Goal: Transaction & Acquisition: Purchase product/service

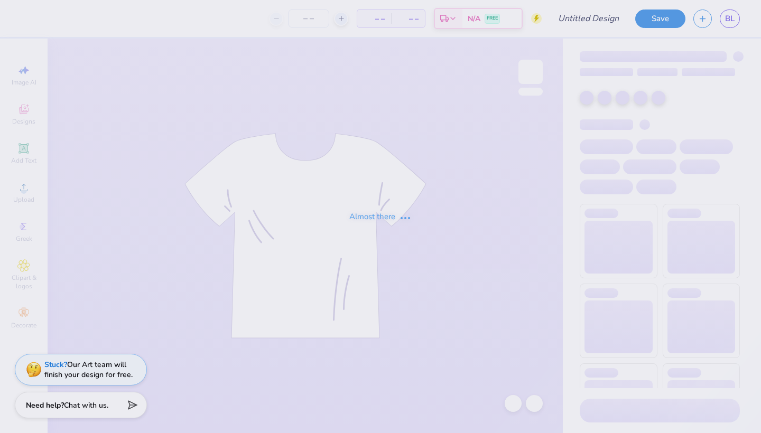
type input "dads day polo"
type input "106"
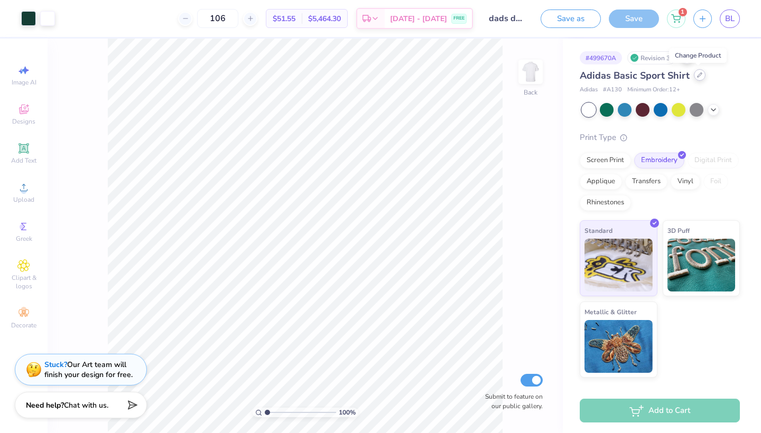
click at [698, 77] on icon at bounding box center [700, 75] width 4 height 4
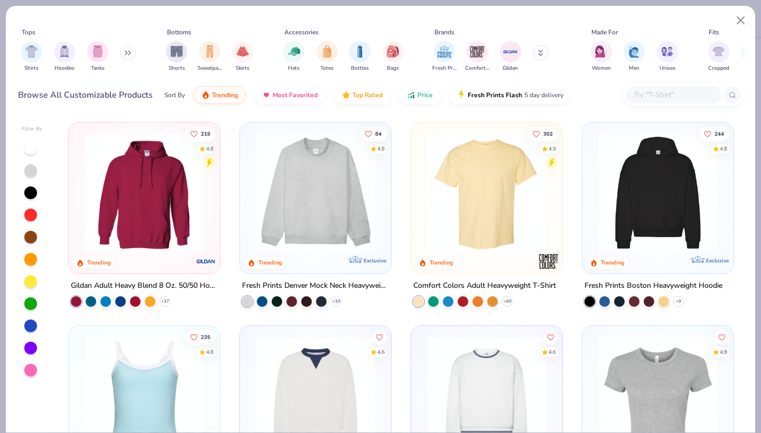
click at [127, 58] on button at bounding box center [128, 53] width 16 height 16
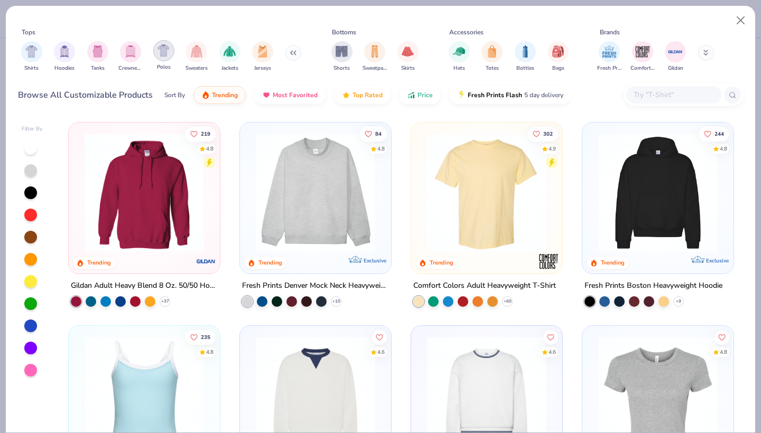
click at [159, 55] on img "filter for Polos" at bounding box center [164, 50] width 12 height 12
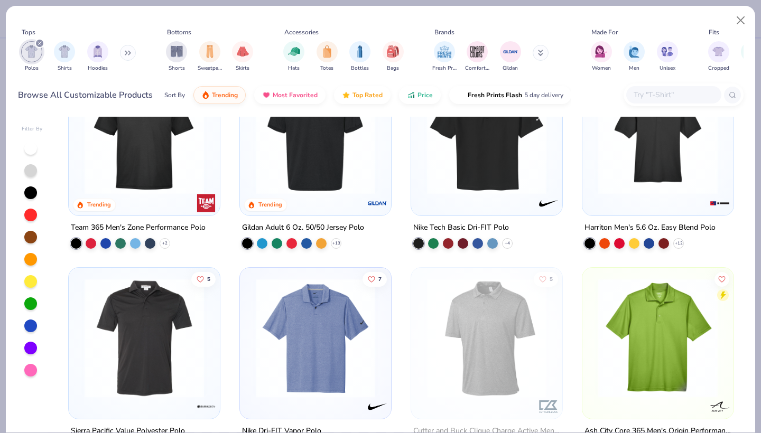
scroll to position [60, 0]
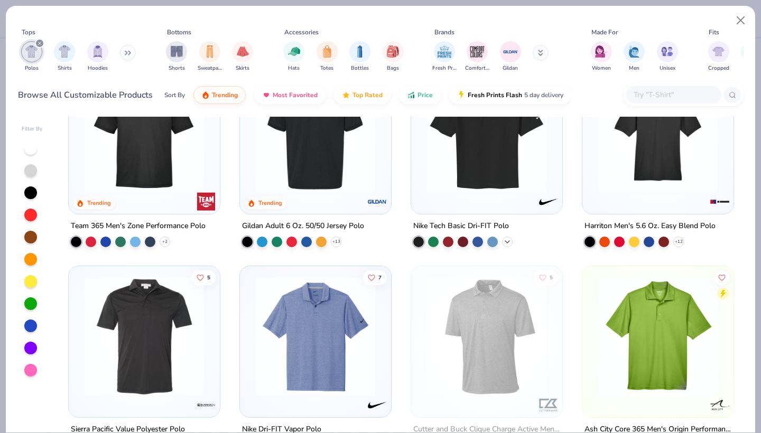
click at [507, 240] on icon at bounding box center [507, 242] width 8 height 8
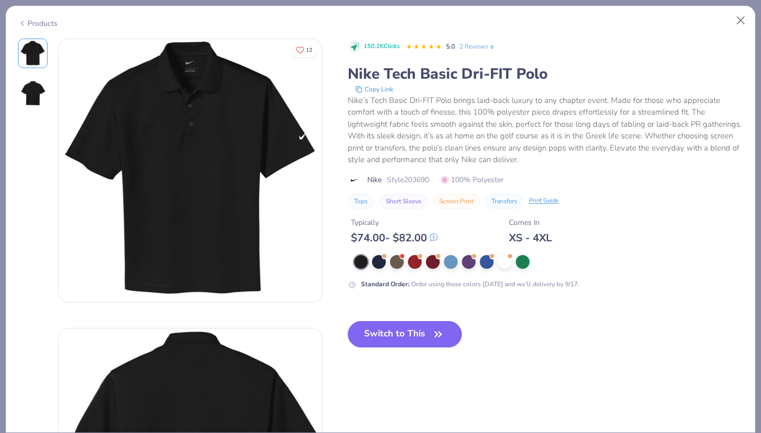
click at [38, 20] on div "Products" at bounding box center [38, 23] width 40 height 11
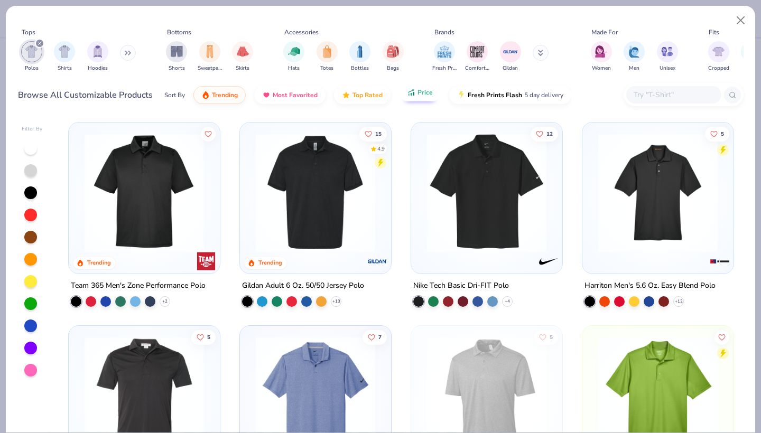
click at [408, 95] on icon "button" at bounding box center [409, 95] width 2 height 2
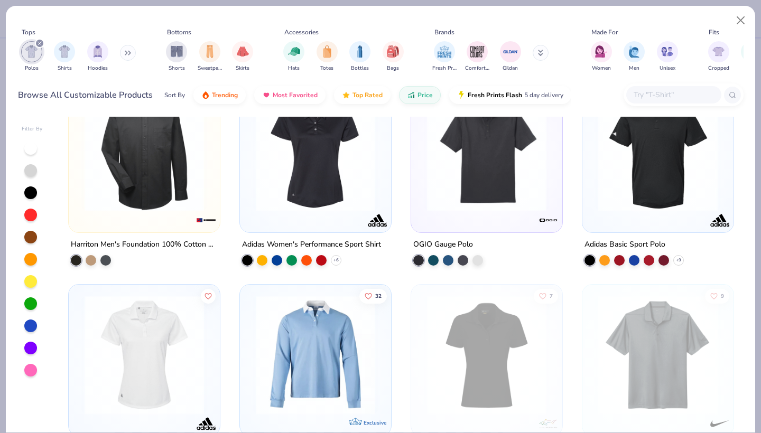
scroll to position [1666, 0]
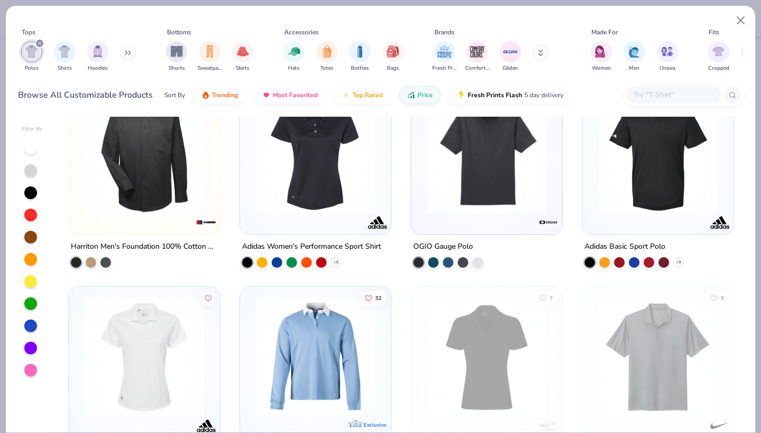
click at [598, 242] on div "Adidas Basic Sport Polo" at bounding box center [625, 247] width 81 height 13
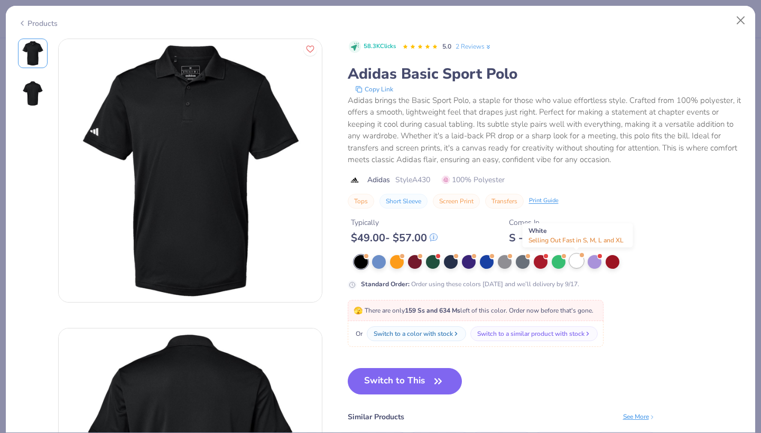
click at [575, 263] on div at bounding box center [577, 261] width 14 height 14
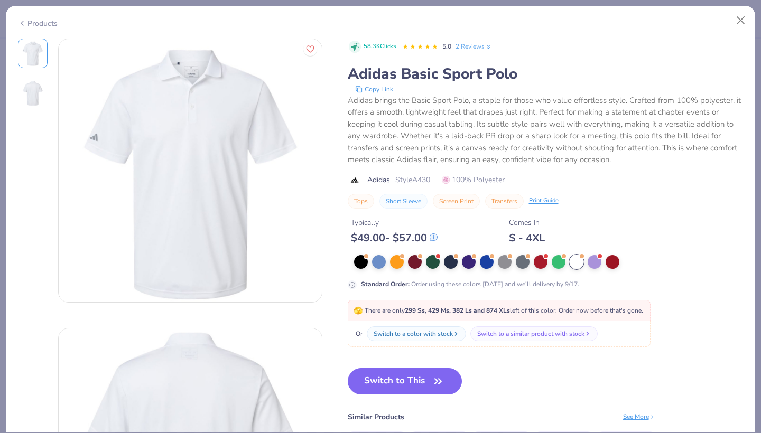
click at [30, 25] on div "Products" at bounding box center [38, 23] width 40 height 11
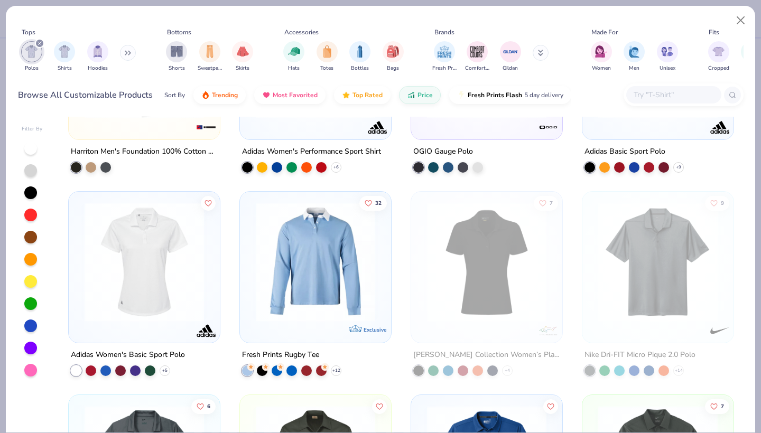
scroll to position [1763, 0]
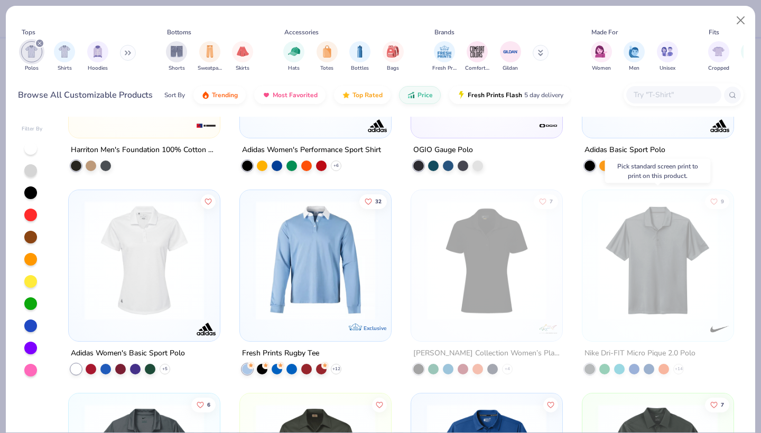
click at [680, 362] on div "Nike Dri-FIT Micro Pique 2.0 Polo + 14" at bounding box center [658, 360] width 152 height 27
click at [660, 292] on img at bounding box center [658, 260] width 130 height 119
click at [678, 366] on icon at bounding box center [678, 369] width 8 height 8
click at [648, 236] on img at bounding box center [658, 260] width 130 height 119
click at [739, 24] on button "Close" at bounding box center [741, 21] width 20 height 20
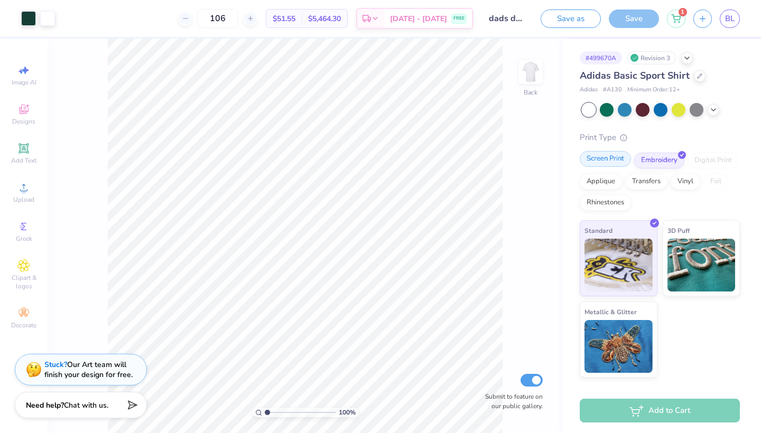
click at [598, 163] on div "Screen Print" at bounding box center [605, 159] width 51 height 16
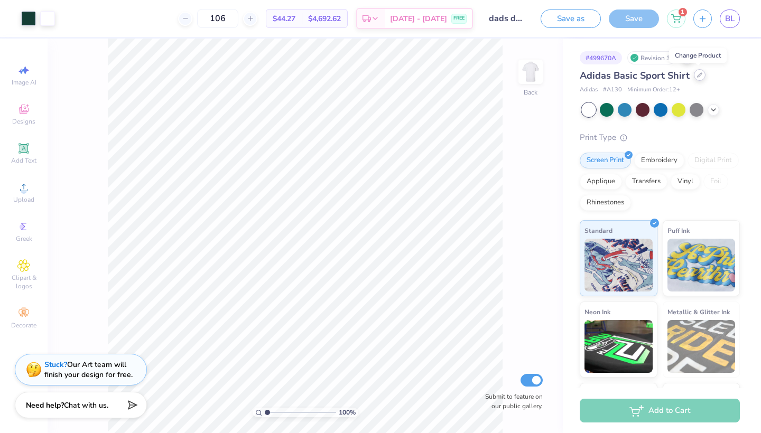
click at [697, 74] on icon at bounding box center [699, 74] width 5 height 5
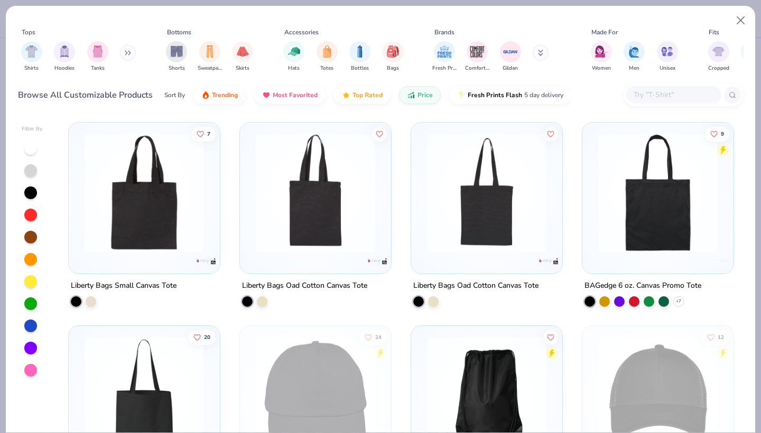
click at [123, 49] on div "Shirts Hoodies Tanks" at bounding box center [79, 56] width 122 height 39
click at [125, 52] on button at bounding box center [128, 53] width 16 height 16
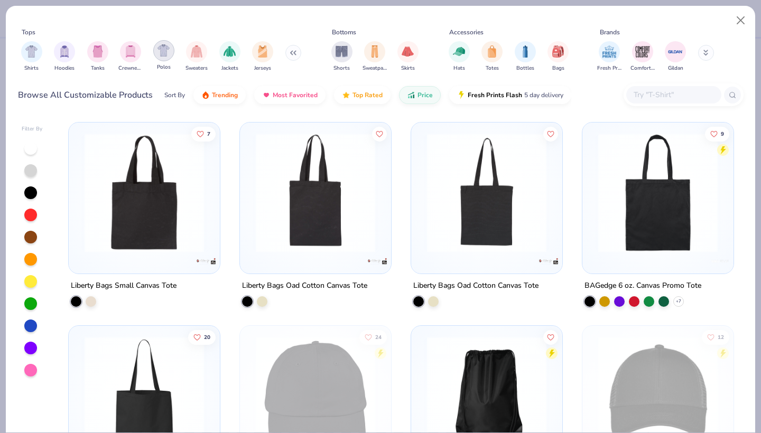
click at [163, 58] on div "filter for Polos" at bounding box center [163, 50] width 21 height 21
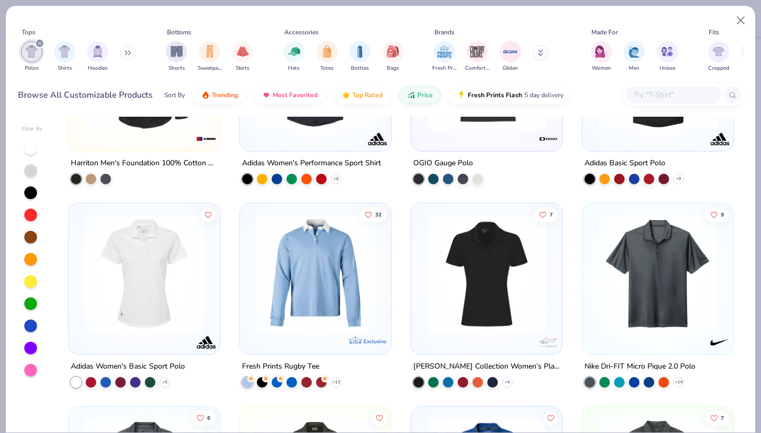
scroll to position [1751, 0]
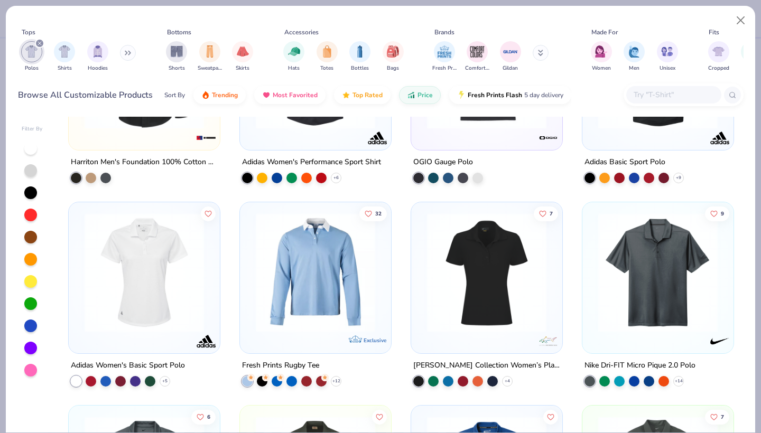
click at [632, 362] on div "Nike Dri-FIT Micro Pique 2.0 Polo" at bounding box center [640, 365] width 111 height 13
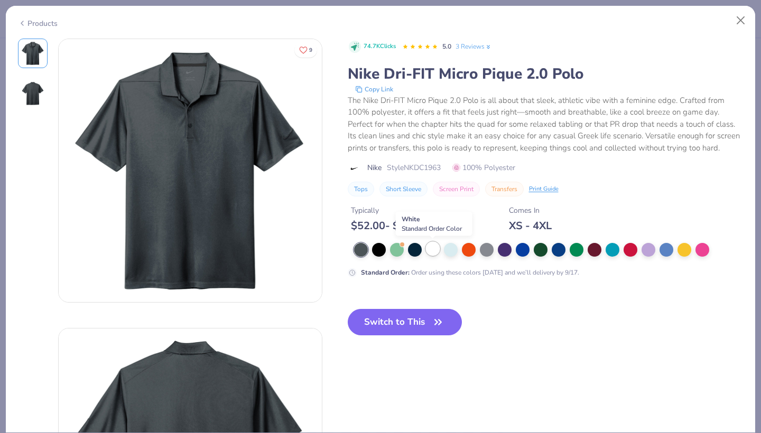
click at [431, 252] on div at bounding box center [433, 249] width 14 height 14
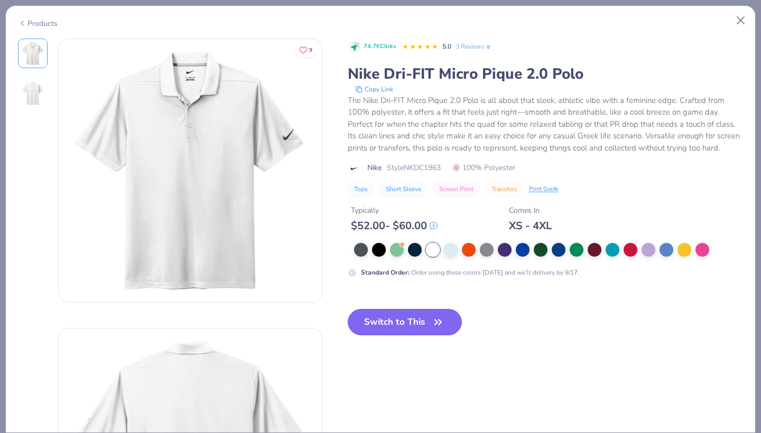
click at [32, 98] on img at bounding box center [32, 93] width 25 height 25
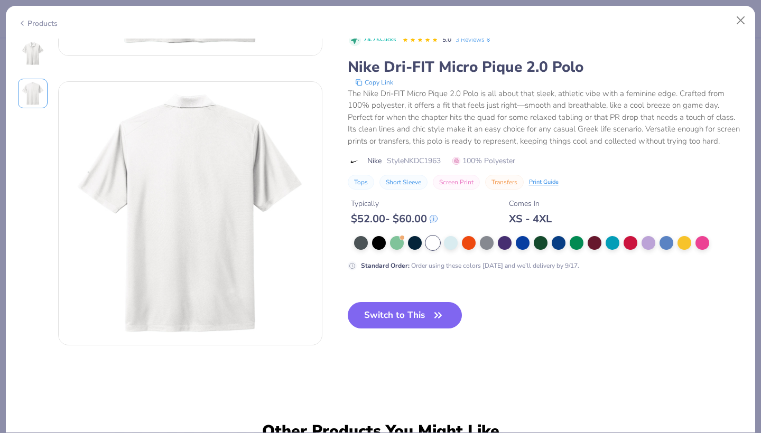
scroll to position [290, 0]
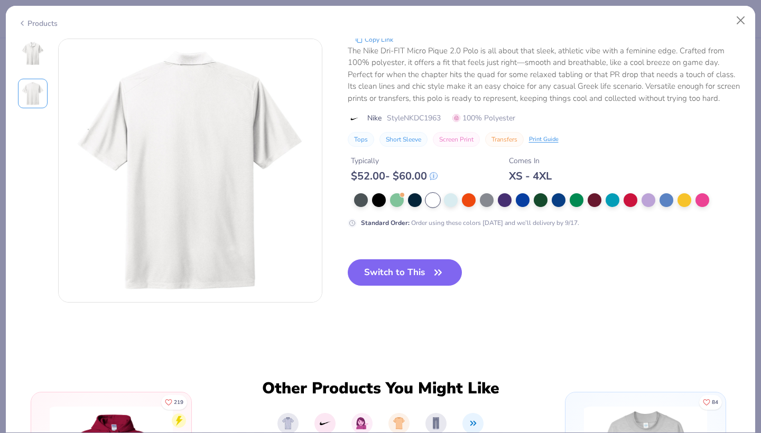
click at [30, 59] on img at bounding box center [32, 53] width 25 height 25
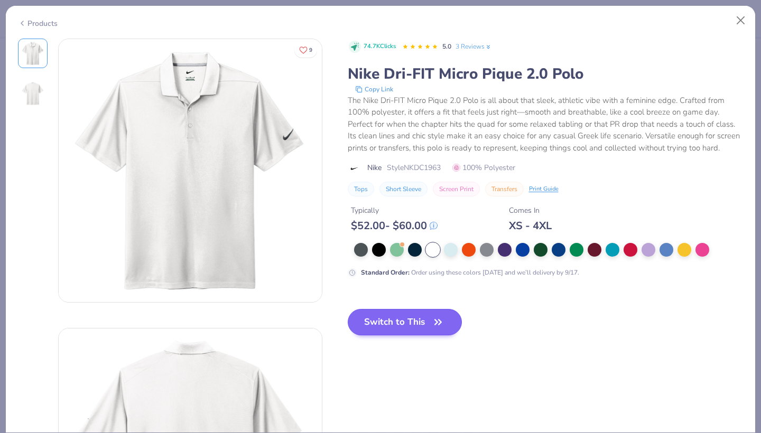
click at [377, 322] on button "Switch to This" at bounding box center [405, 322] width 115 height 26
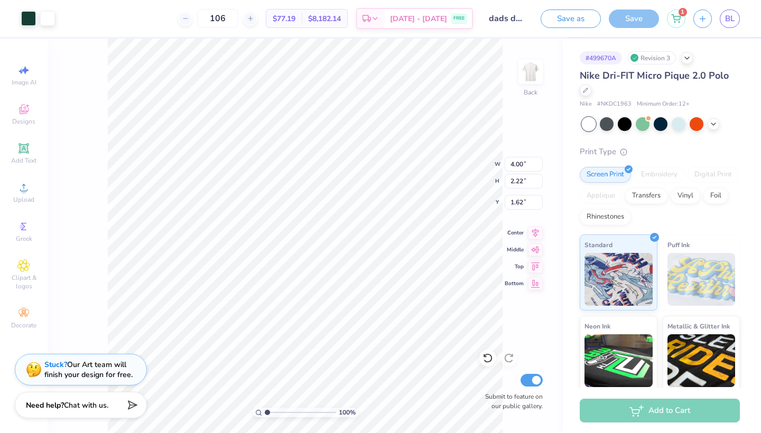
type input "1.67"
click at [641, 190] on div "Transfers" at bounding box center [646, 195] width 42 height 16
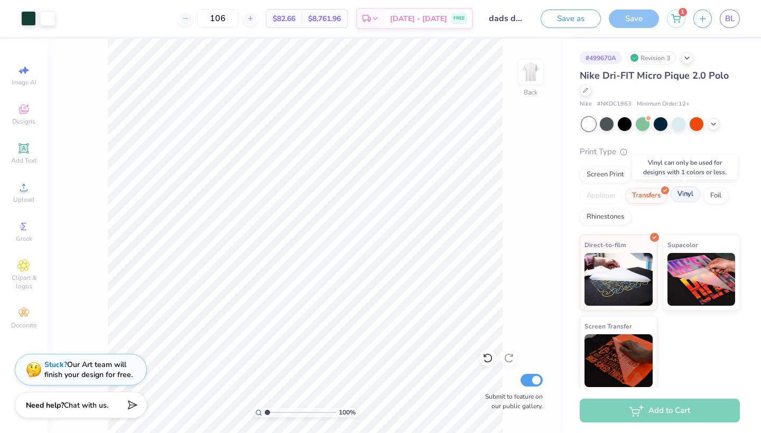
click at [683, 193] on div "Vinyl" at bounding box center [686, 195] width 30 height 16
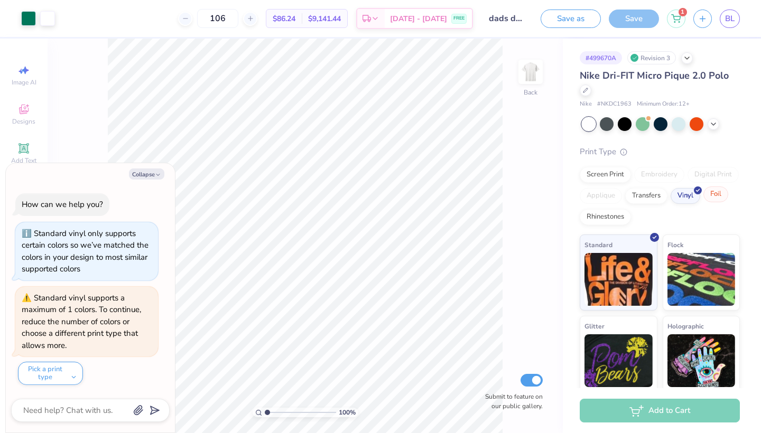
click at [710, 196] on div "Foil" at bounding box center [716, 195] width 25 height 16
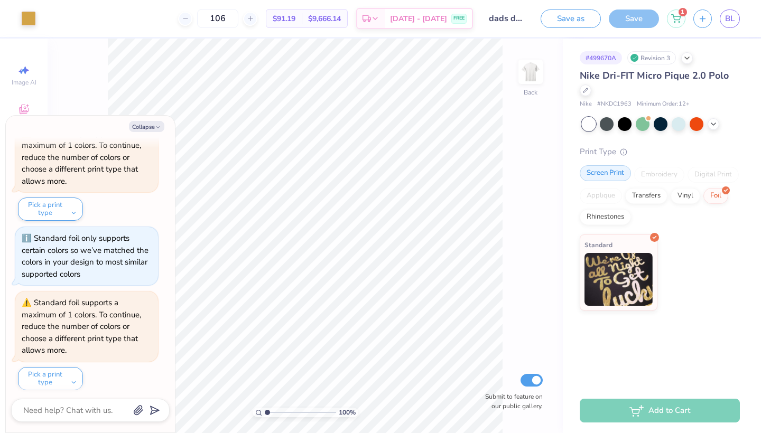
click at [612, 170] on div "Screen Print" at bounding box center [605, 173] width 51 height 16
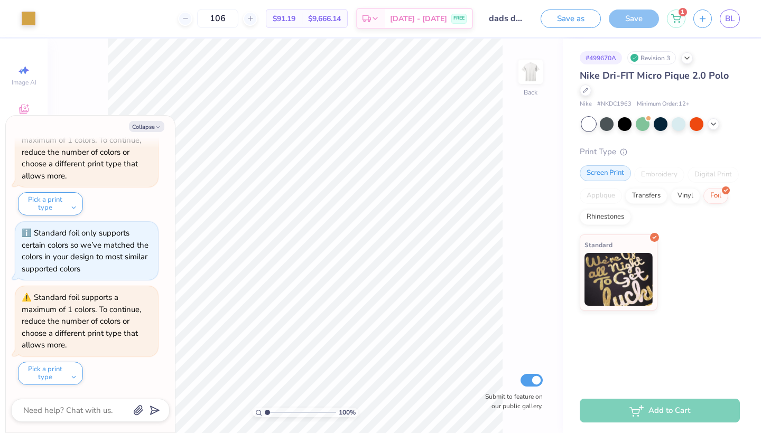
type textarea "x"
